Goal: Find specific page/section: Find specific page/section

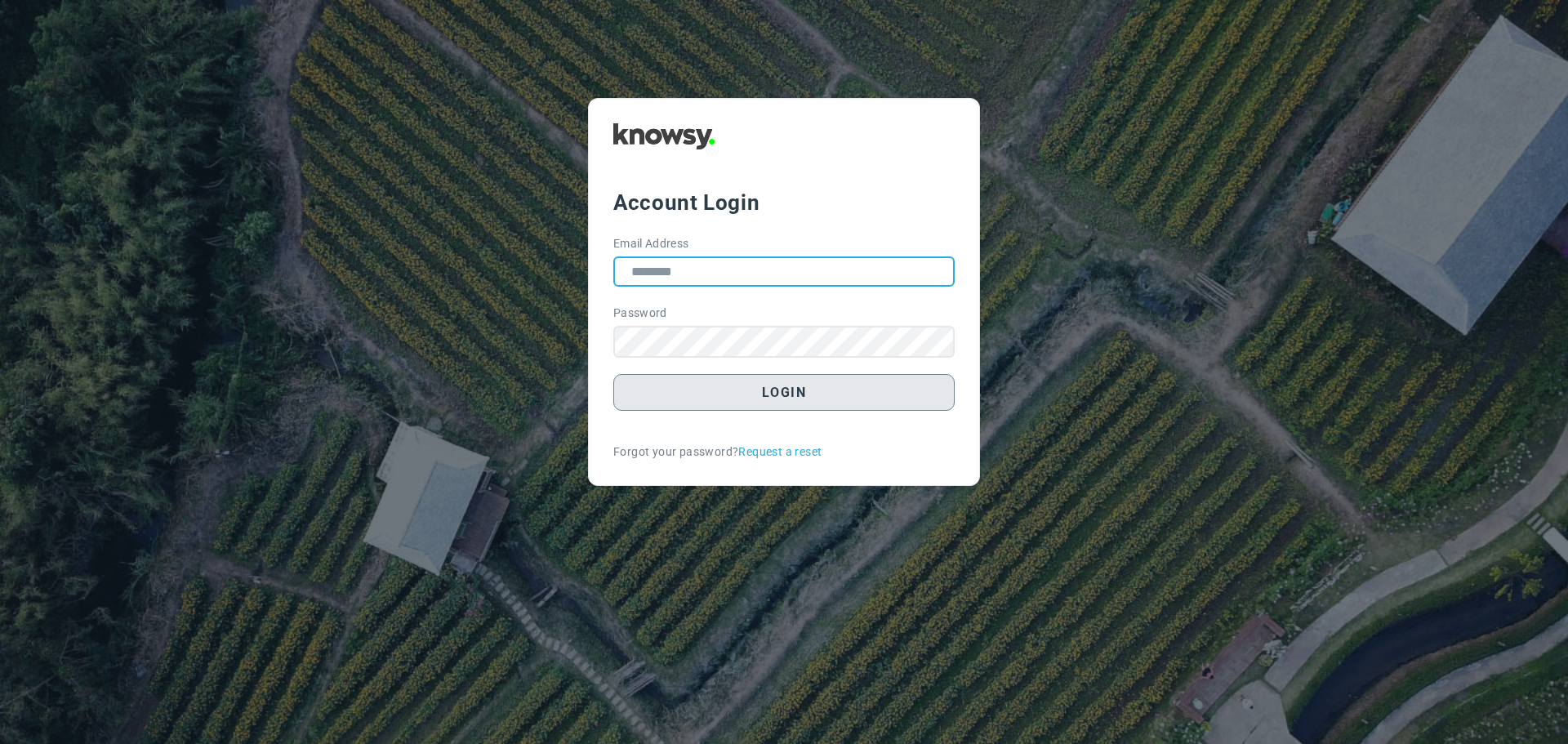
type input "**********"
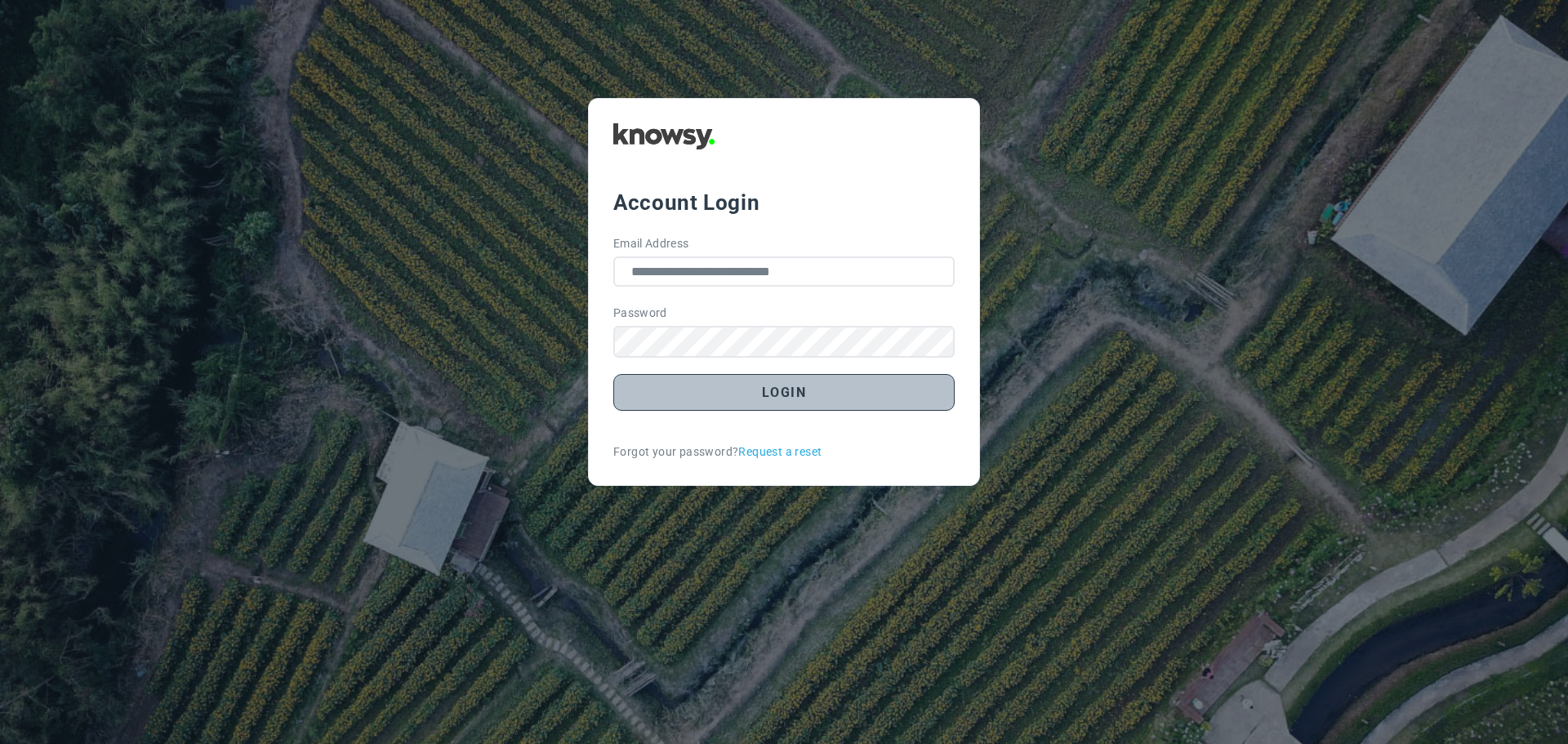
click at [813, 395] on button "Login" at bounding box center [784, 393] width 341 height 36
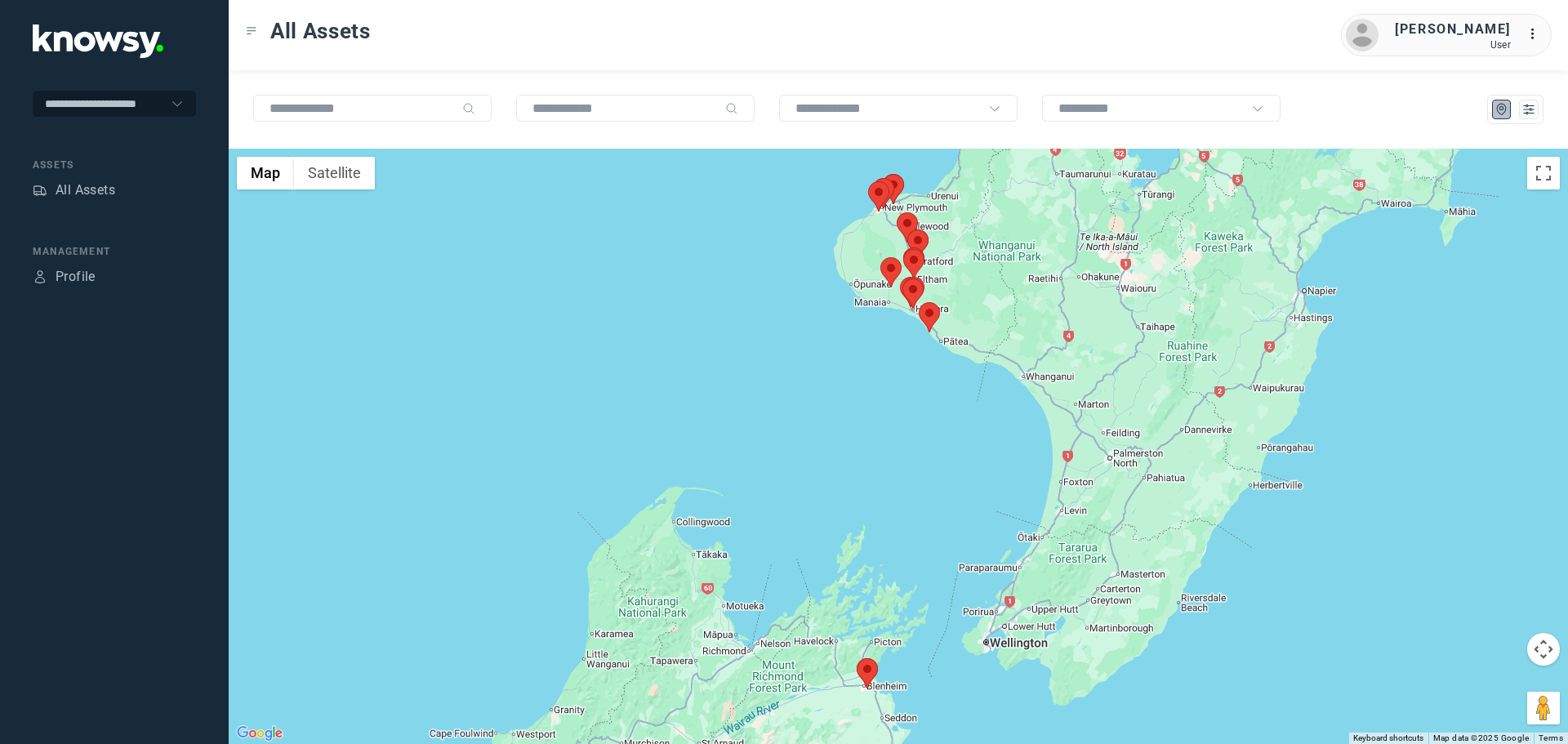
click at [880, 258] on area at bounding box center [880, 258] width 0 height 0
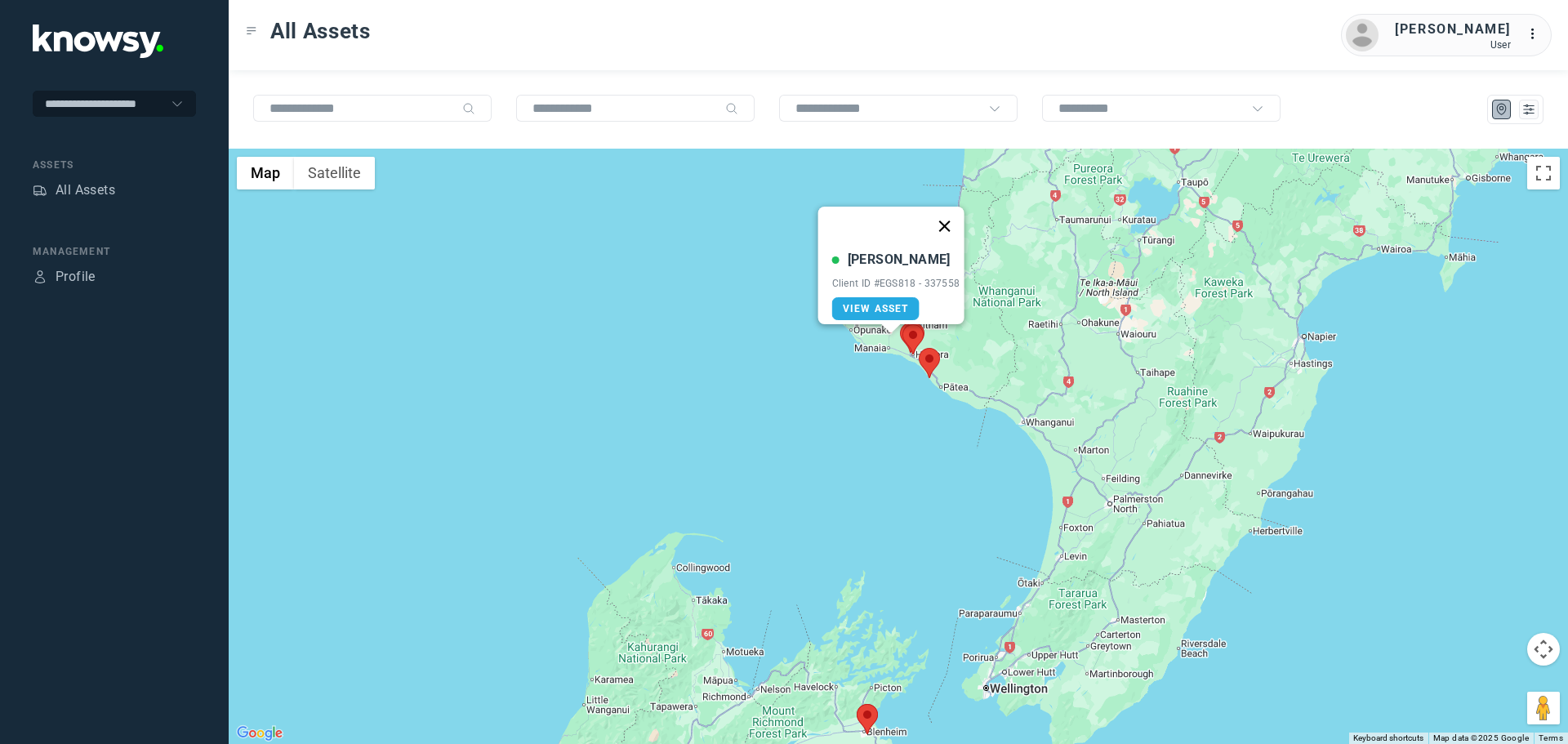
click at [946, 224] on button "Close" at bounding box center [943, 226] width 39 height 39
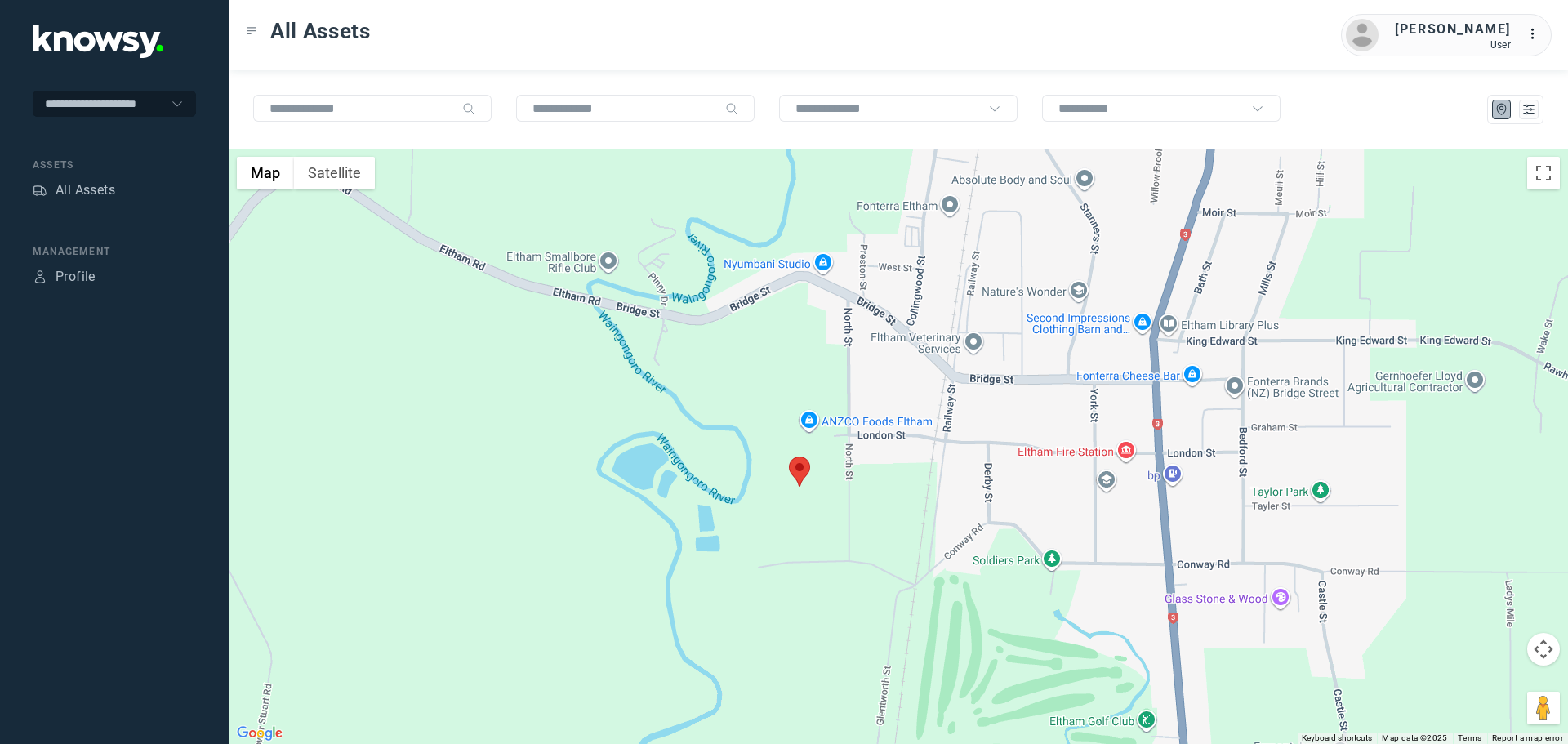
drag, startPoint x: 1007, startPoint y: 302, endPoint x: 1001, endPoint y: 238, distance: 64.3
click at [1001, 238] on div at bounding box center [898, 446] width 1340 height 596
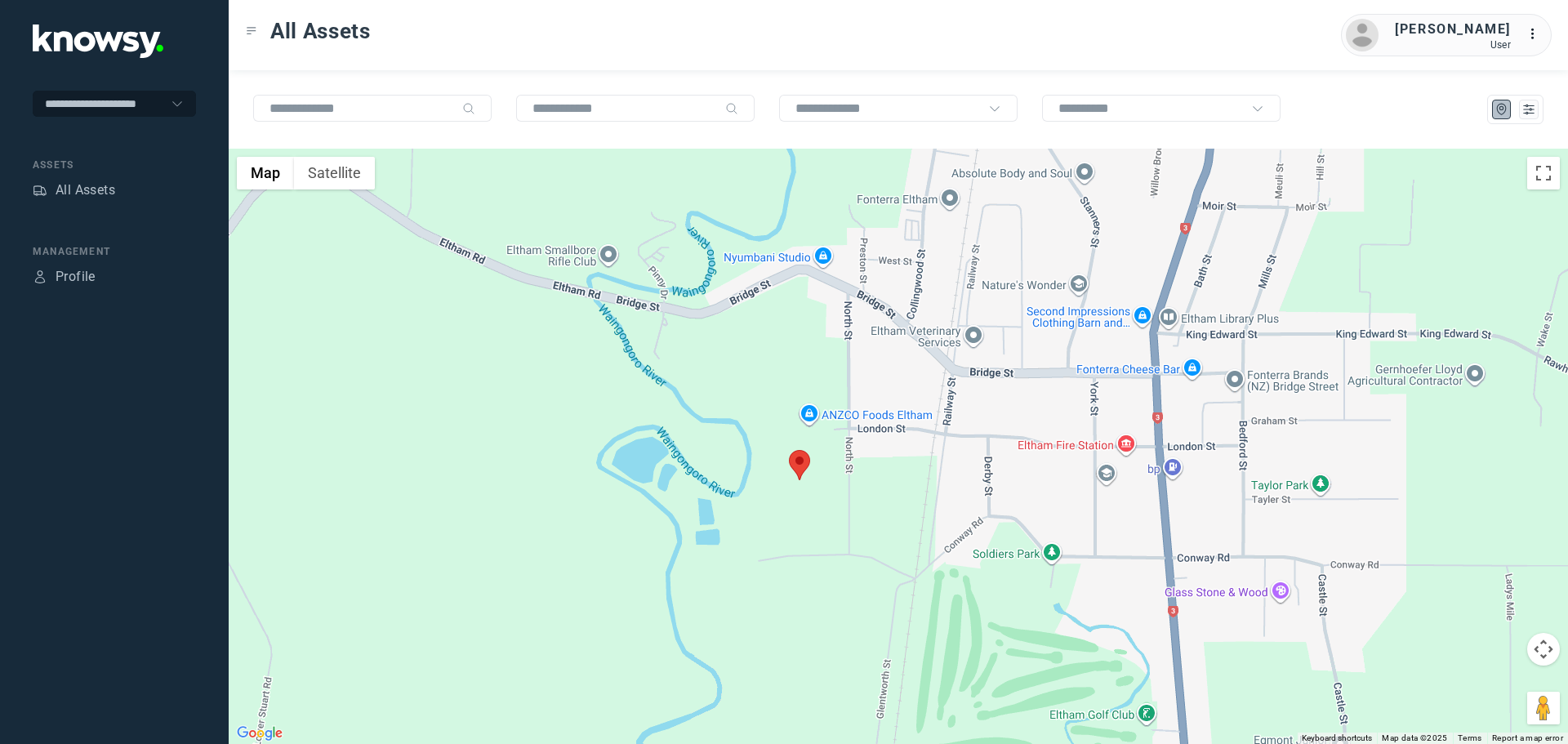
click at [789, 450] on area at bounding box center [789, 450] width 0 height 0
click at [869, 365] on button "Close" at bounding box center [852, 372] width 39 height 39
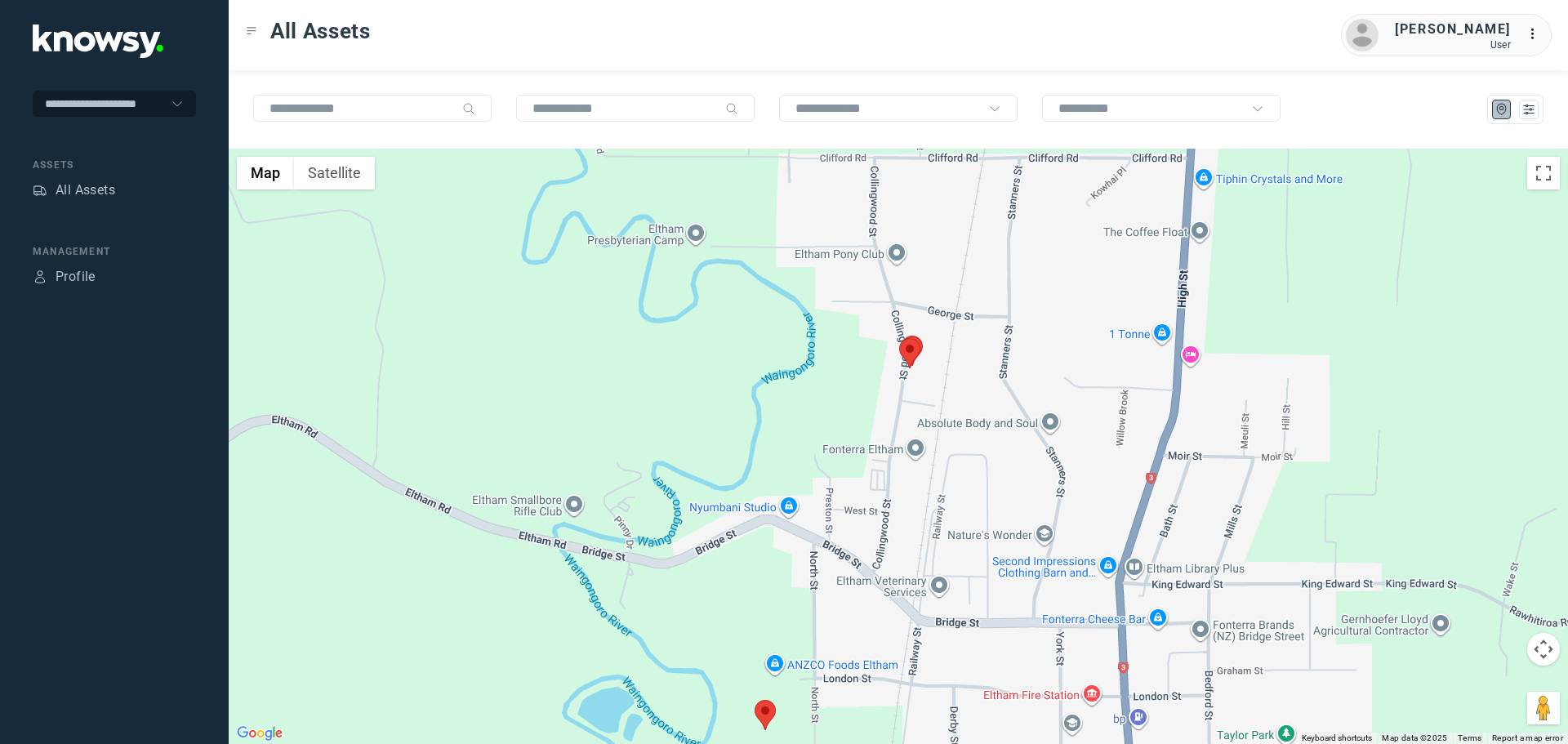
drag, startPoint x: 930, startPoint y: 327, endPoint x: 894, endPoint y: 580, distance: 255.5
click at [894, 582] on div at bounding box center [898, 446] width 1340 height 596
click at [898, 341] on area at bounding box center [898, 341] width 0 height 0
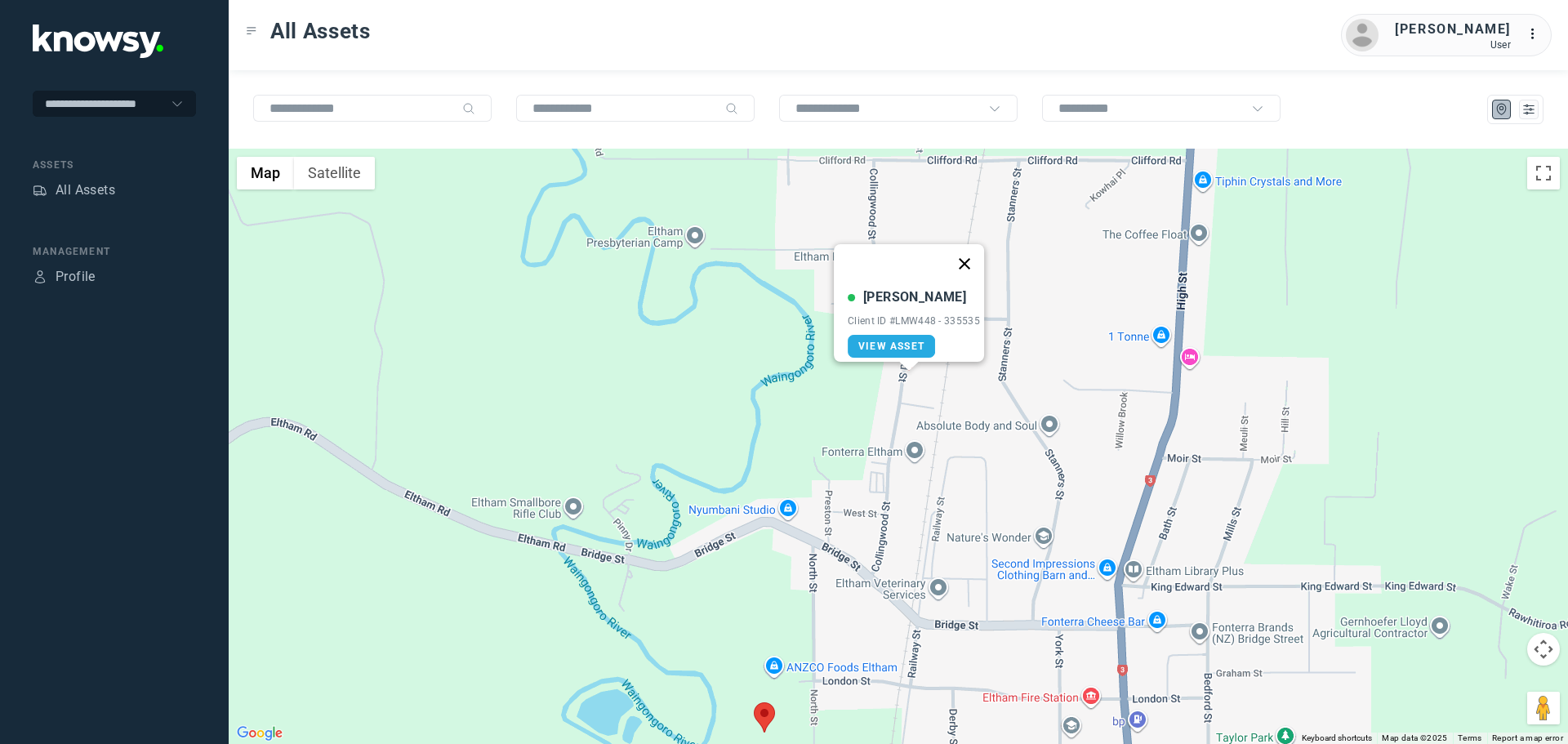
click at [974, 258] on button "Close" at bounding box center [965, 263] width 39 height 39
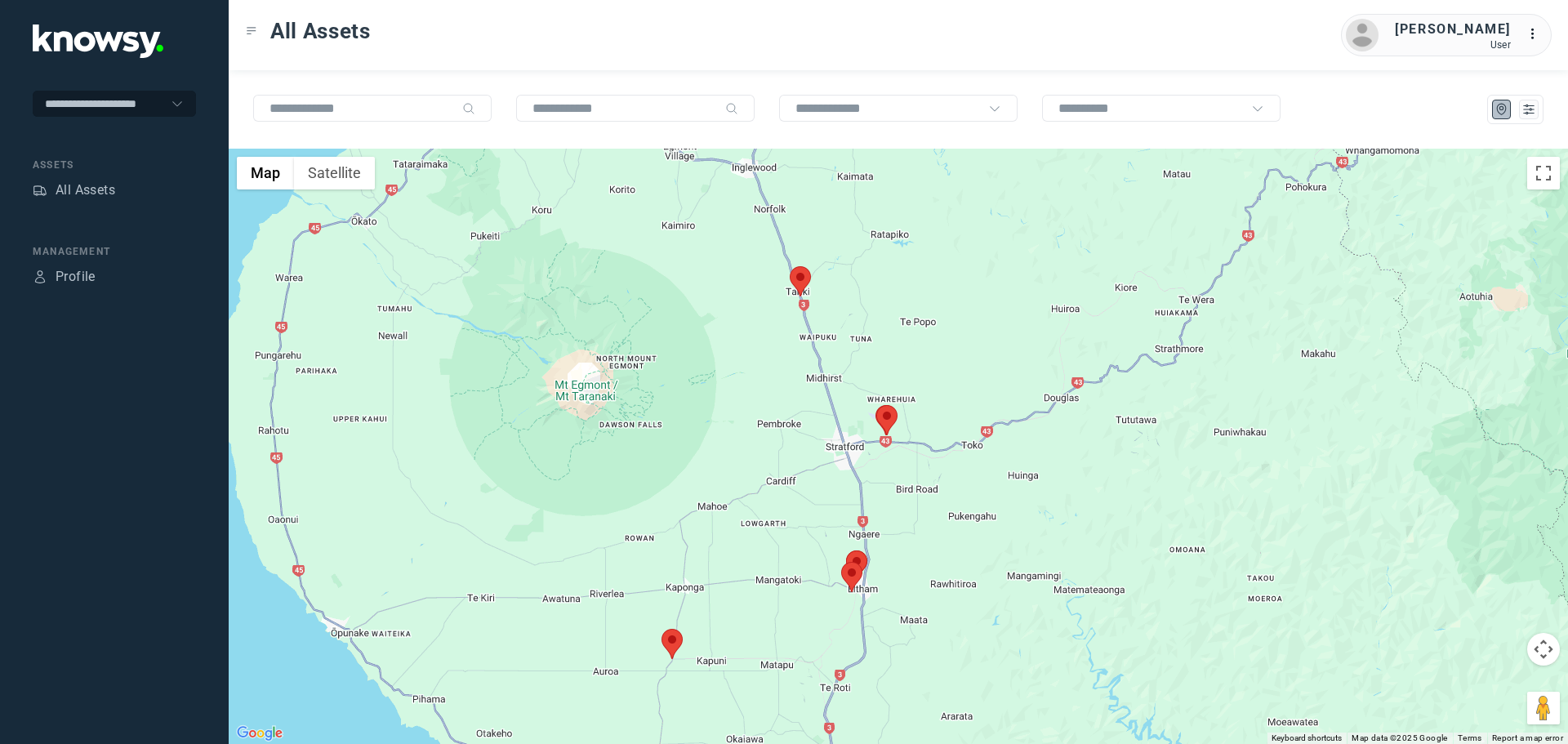
click at [876, 405] on area at bounding box center [876, 405] width 0 height 0
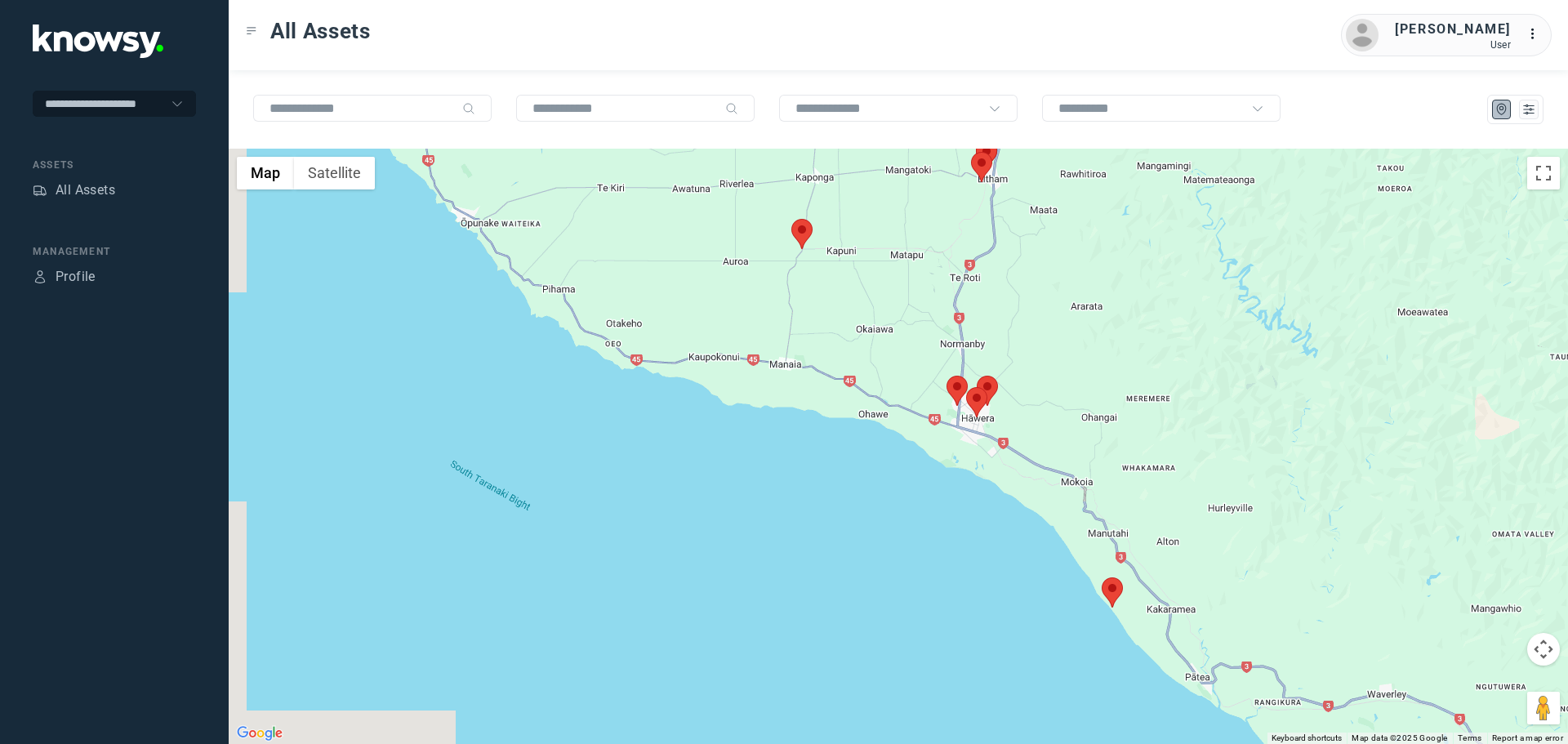
drag, startPoint x: 868, startPoint y: 405, endPoint x: 936, endPoint y: 208, distance: 208.4
click at [936, 208] on div "[PERSON_NAME] Client ID #PLY311 - 336073 View Asset" at bounding box center [898, 446] width 1340 height 596
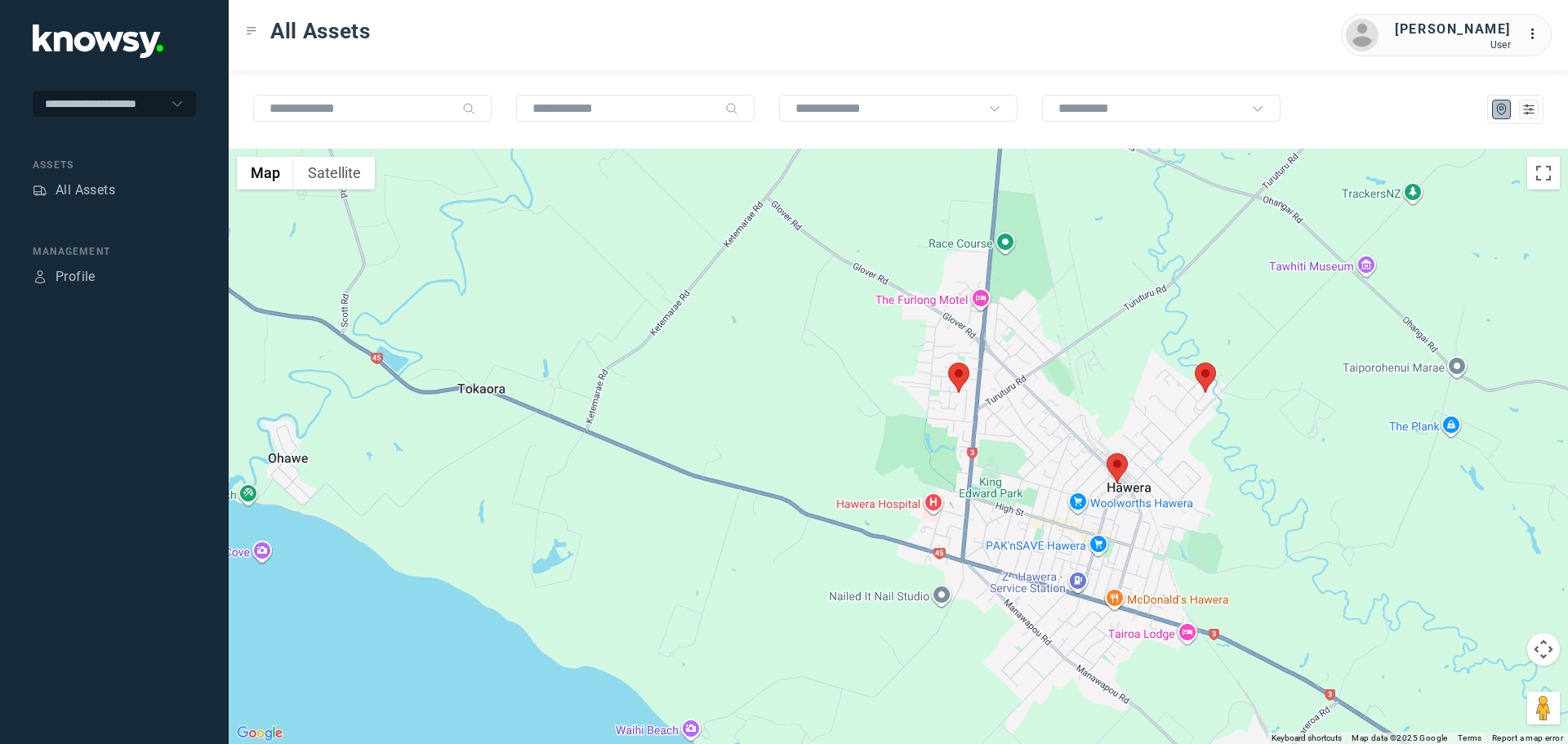
click at [948, 363] on area at bounding box center [948, 363] width 0 height 0
click at [961, 363] on span "View Asset" at bounding box center [943, 369] width 66 height 11
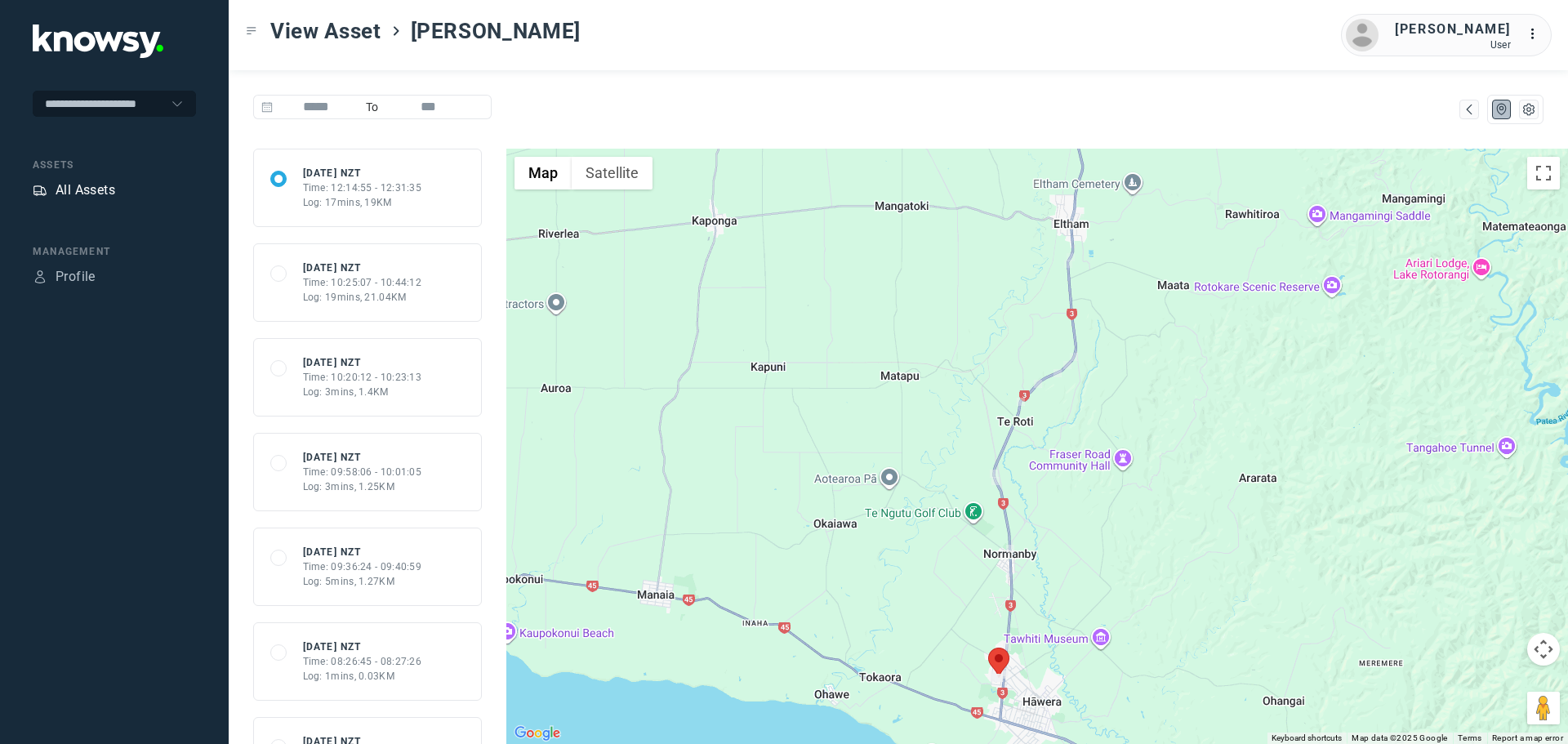
click at [78, 186] on div "All Assets" at bounding box center [85, 190] width 59 height 19
